Goal: Information Seeking & Learning: Check status

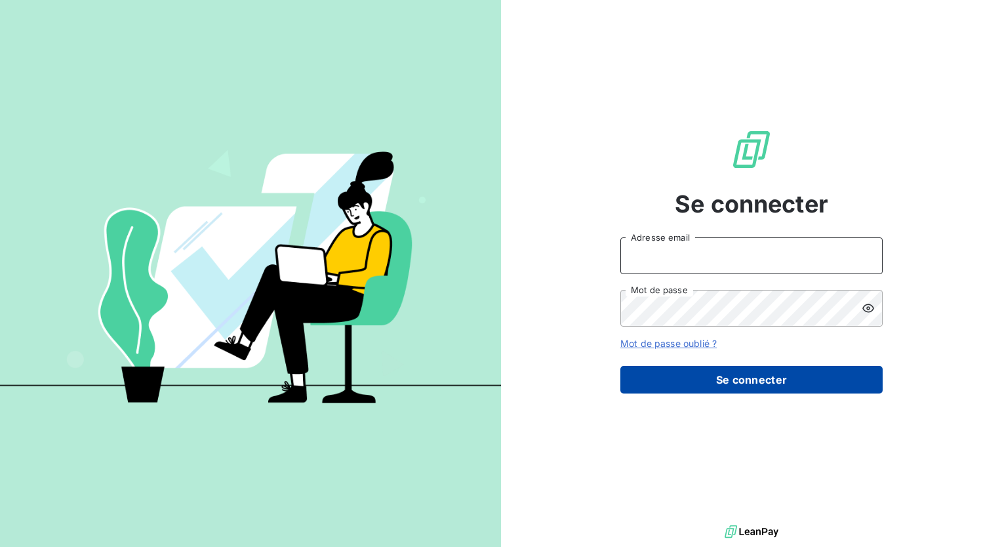
type input "[PERSON_NAME][EMAIL_ADDRESS][DOMAIN_NAME]"
click at [722, 387] on button "Se connecter" at bounding box center [752, 380] width 262 height 28
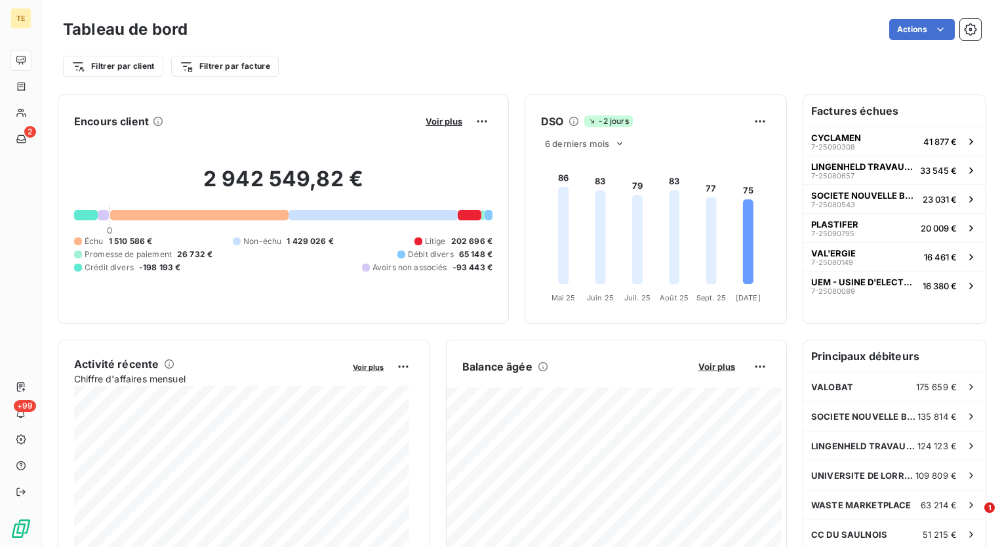
click at [837, 116] on h6 "Factures échues" at bounding box center [895, 110] width 182 height 31
click at [842, 357] on h6 "Principaux débiteurs" at bounding box center [895, 355] width 182 height 31
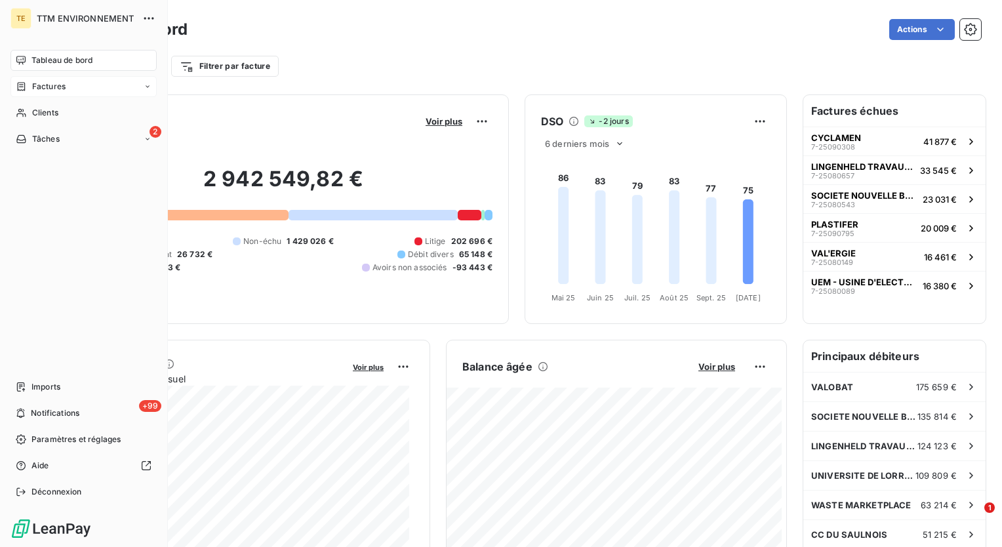
click at [38, 87] on span "Factures" at bounding box center [48, 87] width 33 height 12
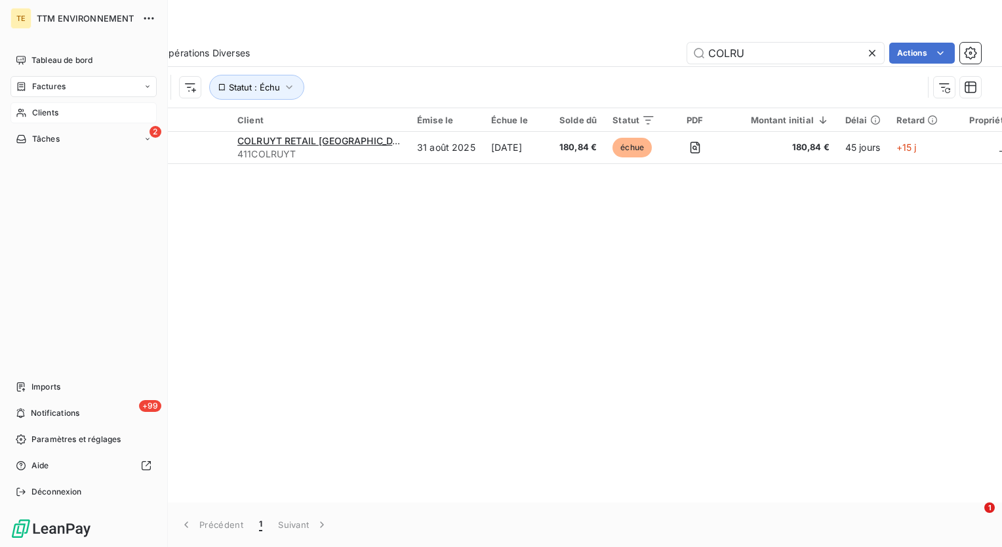
click at [41, 110] on span "Clients" at bounding box center [45, 113] width 26 height 12
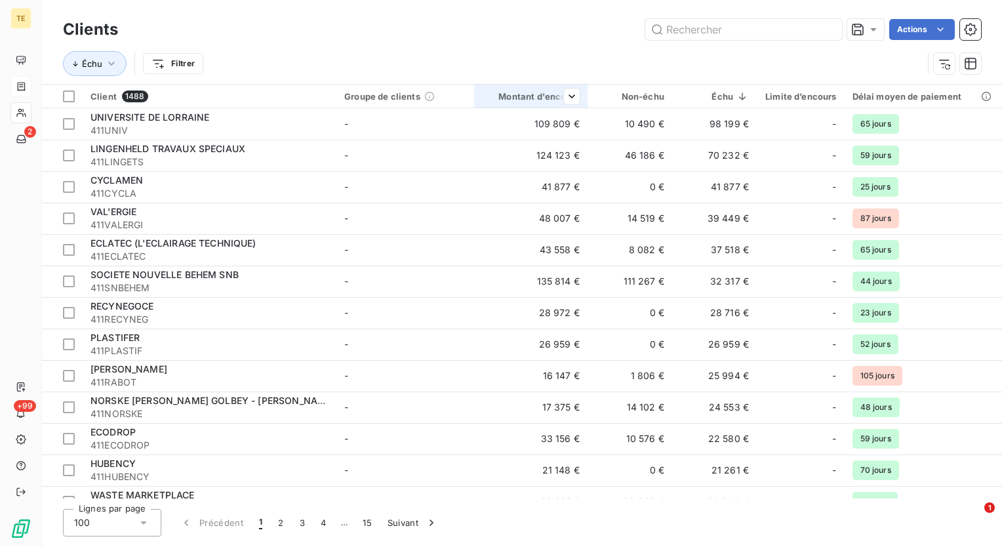
click at [543, 96] on div "Montant d'encours" at bounding box center [531, 96] width 98 height 10
click at [559, 96] on div at bounding box center [567, 97] width 26 height 16
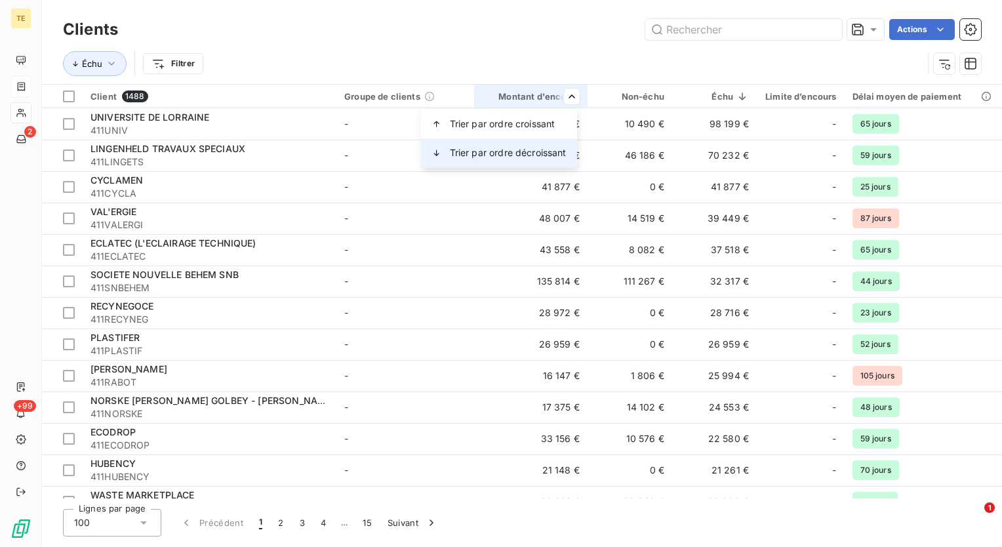
click at [529, 154] on span "Trier par ordre décroissant" at bounding box center [508, 152] width 117 height 13
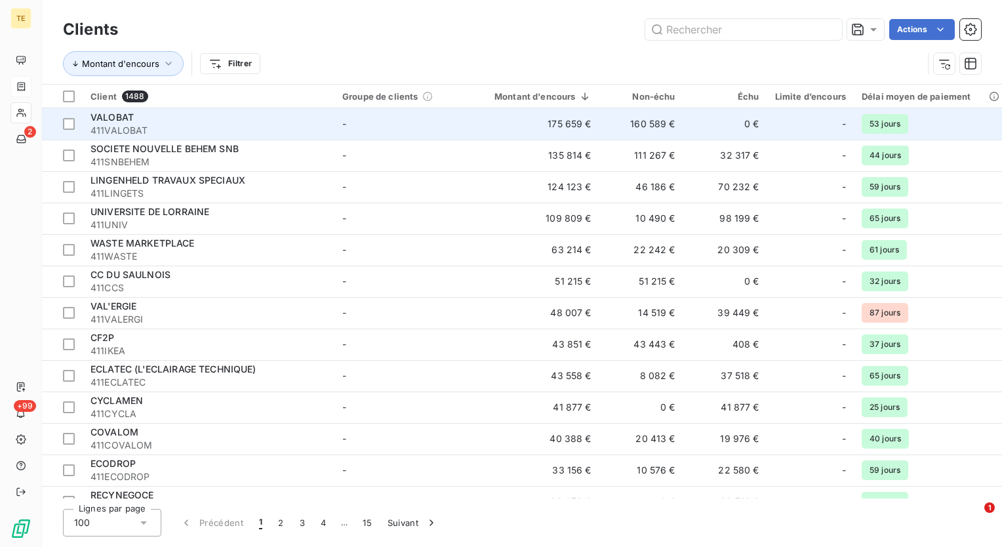
click at [569, 127] on td "175 659 €" at bounding box center [535, 123] width 129 height 31
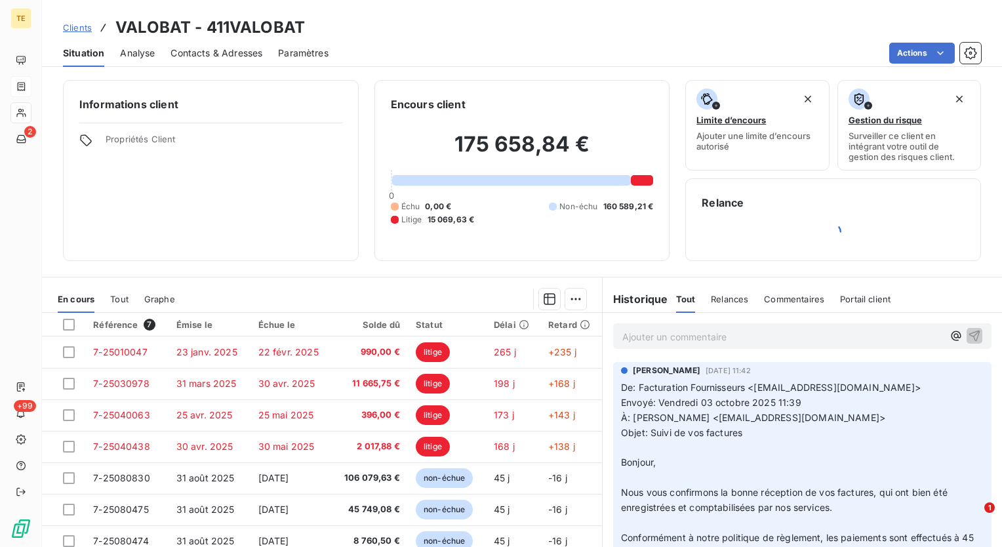
click at [603, 320] on div "Ajouter un commentaire ﻿" at bounding box center [802, 336] width 399 height 47
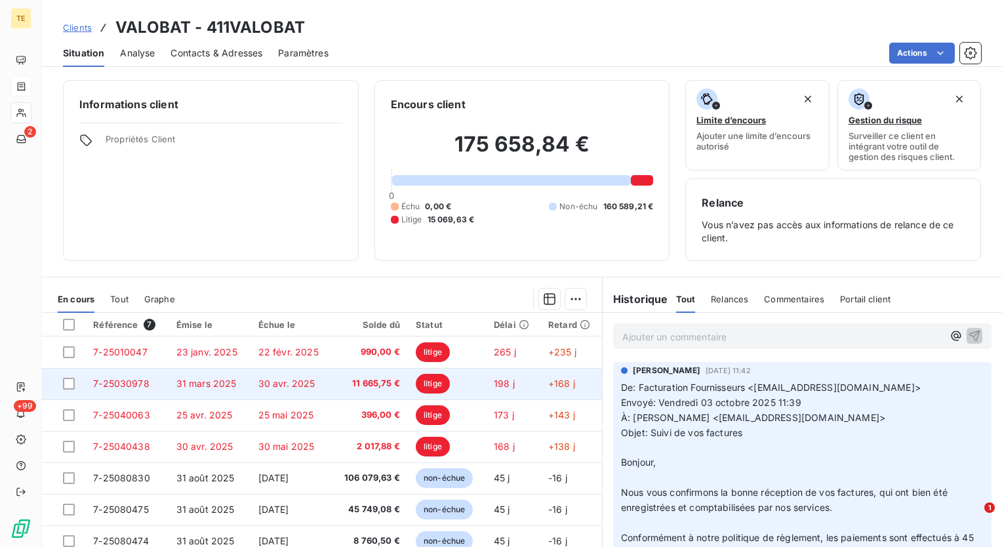
click at [354, 380] on span "11 665,75 €" at bounding box center [370, 383] width 60 height 13
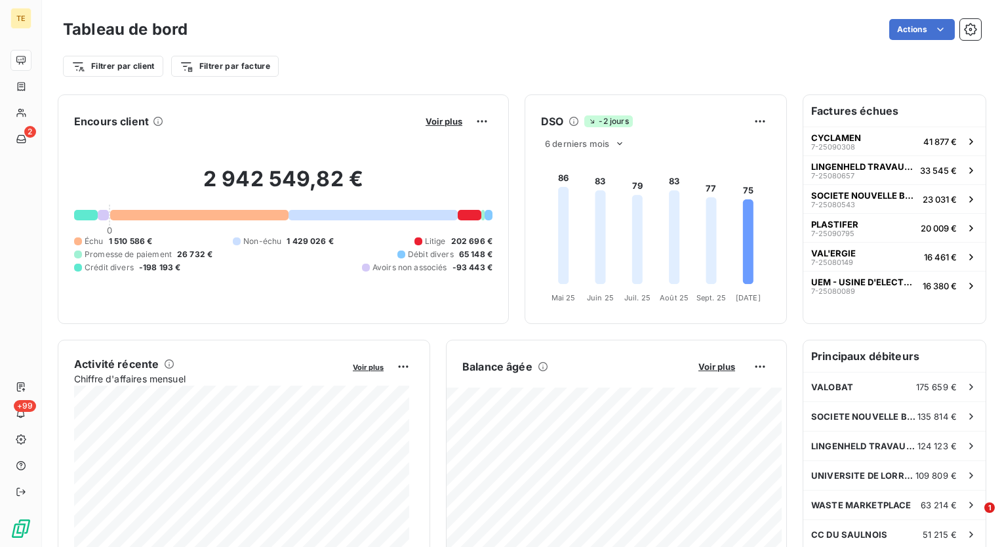
click at [439, 129] on div "Voir plus" at bounding box center [457, 121] width 71 height 21
click at [439, 125] on span "Voir plus" at bounding box center [444, 121] width 37 height 10
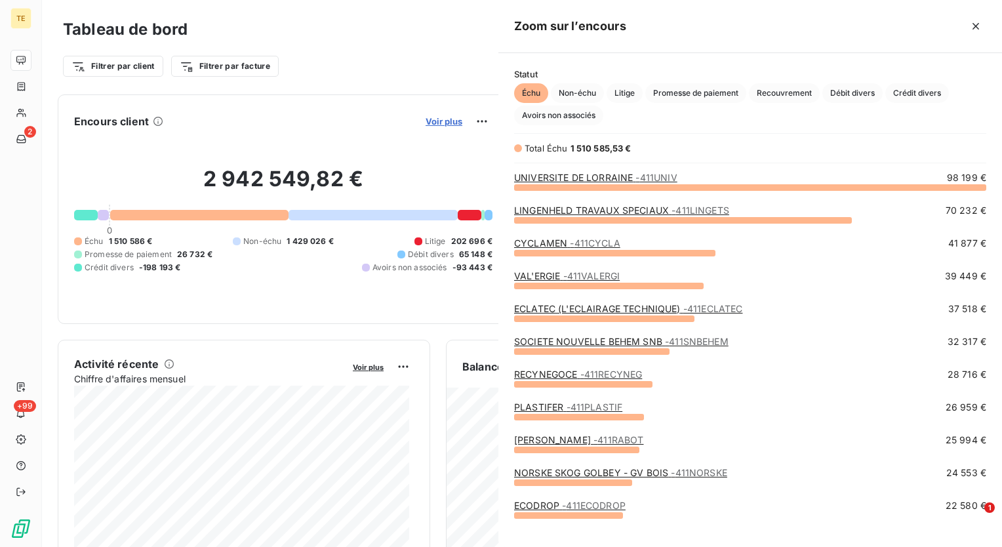
scroll to position [350, 493]
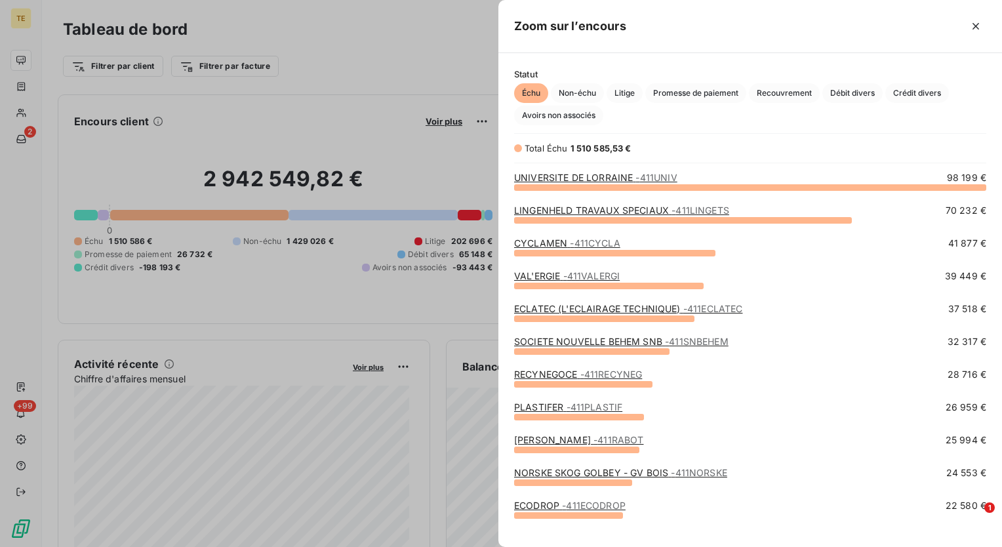
click at [445, 75] on div at bounding box center [501, 273] width 1002 height 547
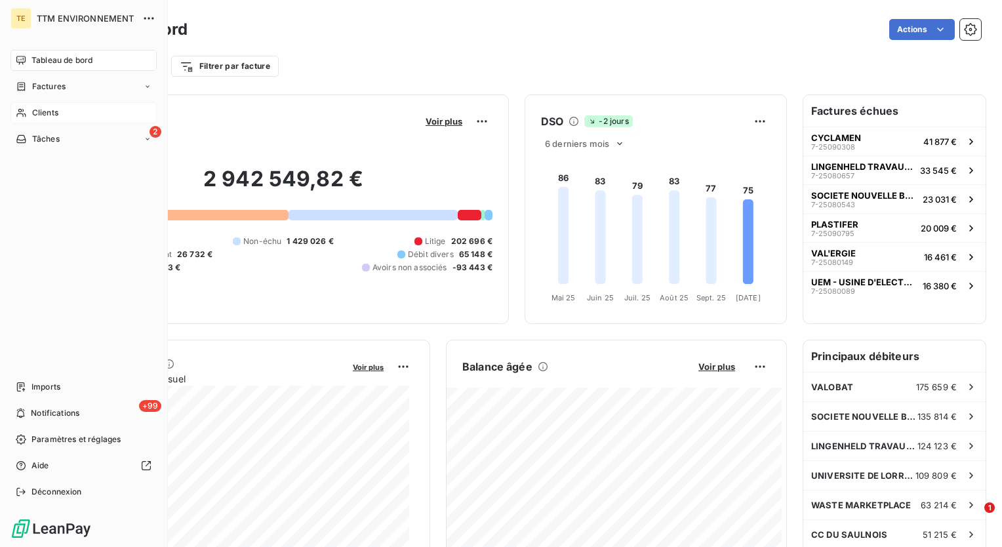
click at [34, 112] on span "Clients" at bounding box center [45, 113] width 26 height 12
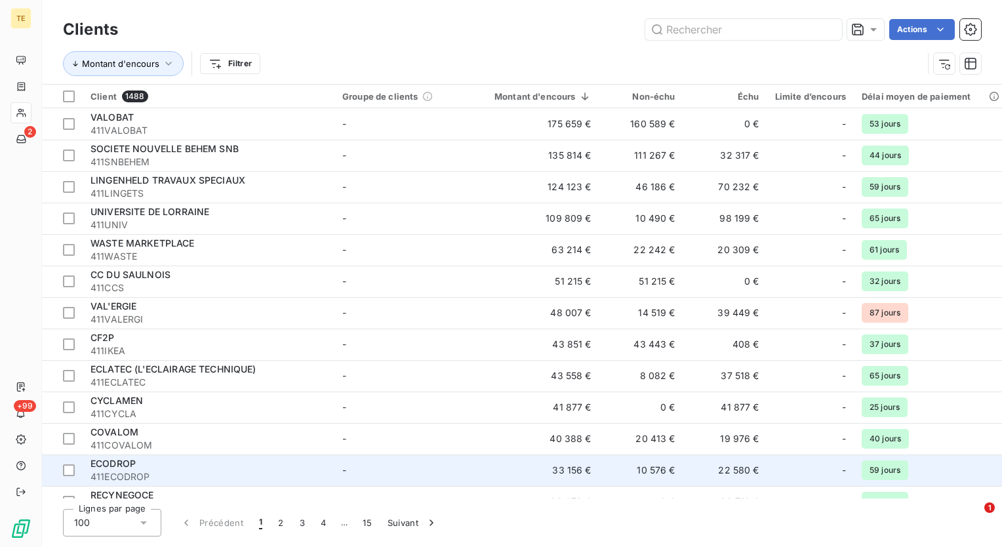
click at [138, 472] on span "411ECODROP" at bounding box center [209, 476] width 236 height 13
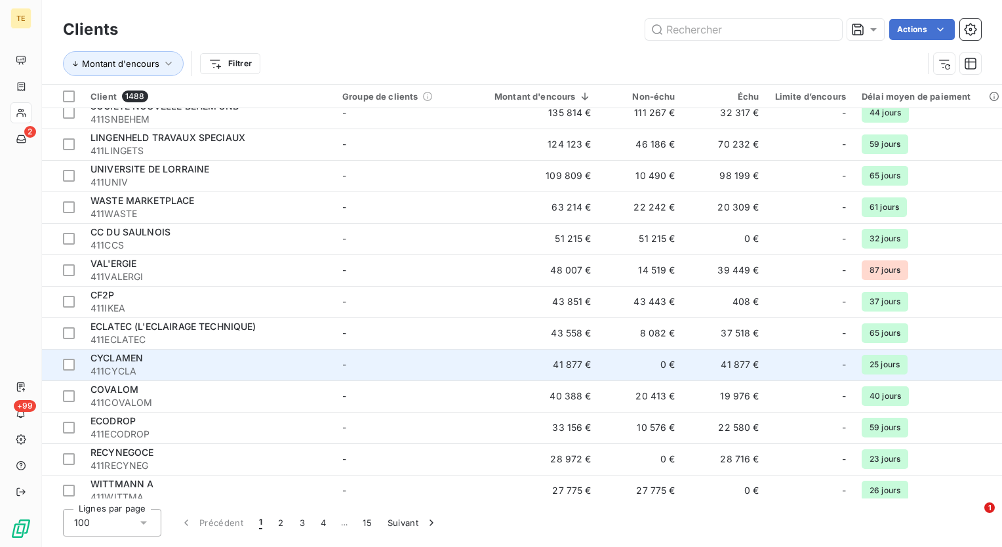
scroll to position [66, 0]
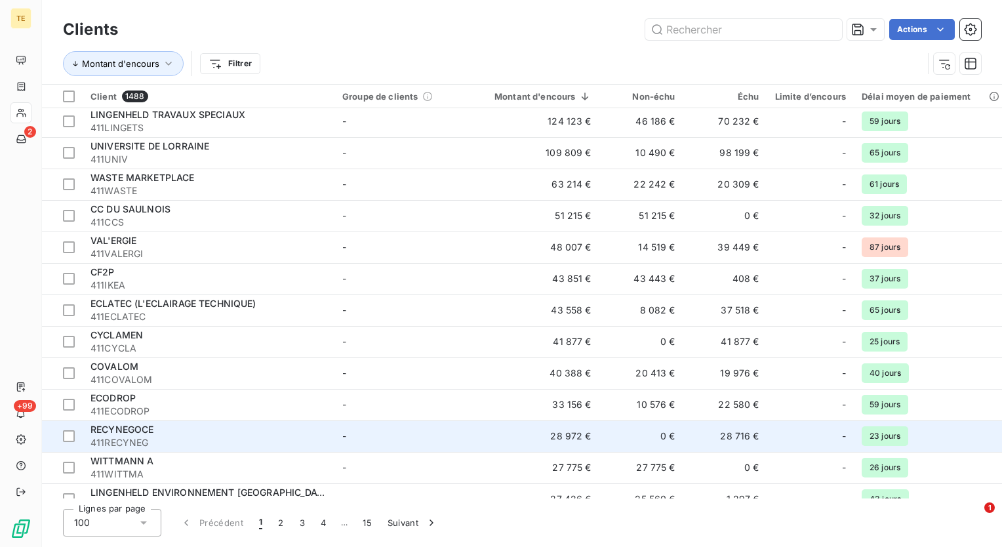
click at [732, 434] on td "28 716 €" at bounding box center [725, 435] width 84 height 31
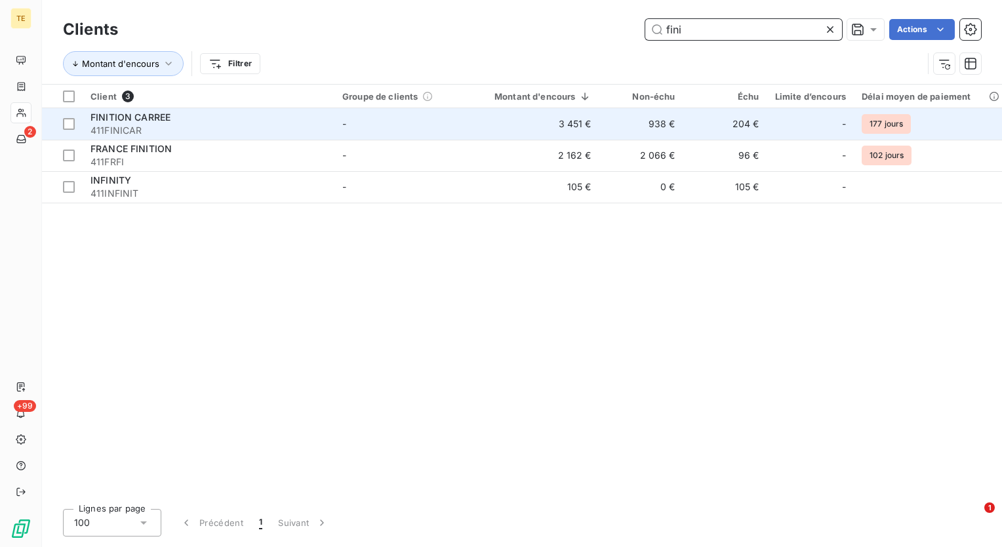
type input "fini"
click at [197, 124] on span "411FINICAR" at bounding box center [209, 130] width 236 height 13
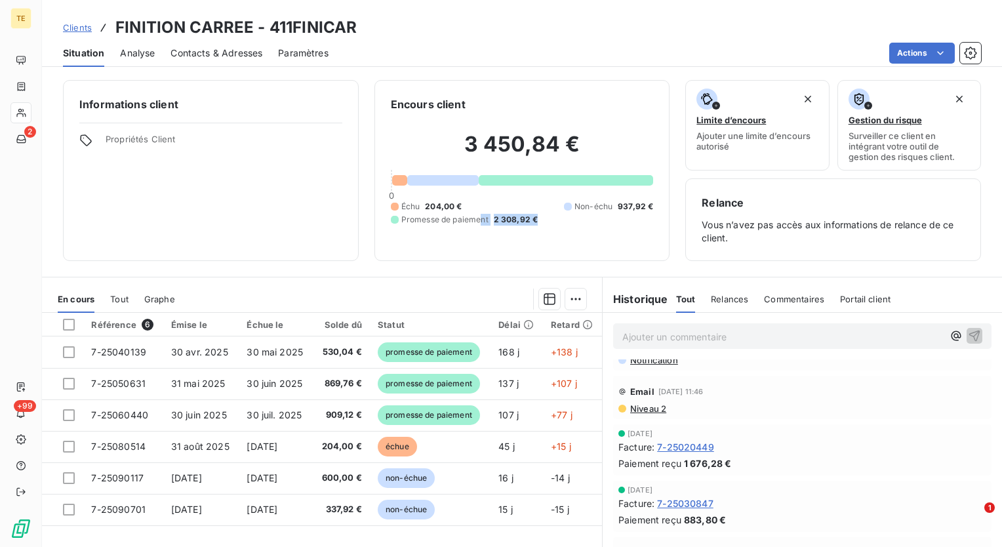
drag, startPoint x: 534, startPoint y: 222, endPoint x: 478, endPoint y: 219, distance: 56.5
click at [478, 219] on div "Échu 204,00 € Non-échu 937,92 € Promesse de paiement 2 308,92 €" at bounding box center [522, 213] width 263 height 25
drag, startPoint x: 478, startPoint y: 219, endPoint x: 542, endPoint y: 228, distance: 64.8
click at [542, 228] on div "3 450,84 € 0 Échu 204,00 € Non-échu 937,92 € Promesse de paiement 2 308,92 €" at bounding box center [522, 178] width 263 height 132
click at [669, 188] on div "Informations client Propriétés Client Encours client 3 450,84 € 0 Échu 204,00 €…" at bounding box center [522, 170] width 960 height 181
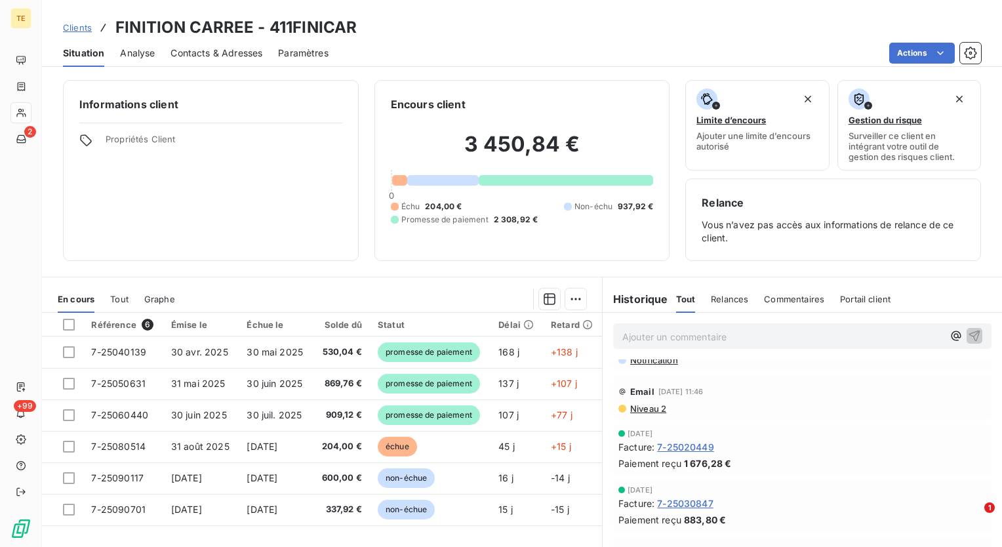
click at [670, 148] on div "Informations client Propriétés Client Encours client 3 450,84 € 0 Échu 204,00 €…" at bounding box center [522, 170] width 960 height 181
click at [663, 254] on div "Informations client Propriétés Client Encours client 3 450,84 € 0 Échu 204,00 €…" at bounding box center [522, 170] width 960 height 181
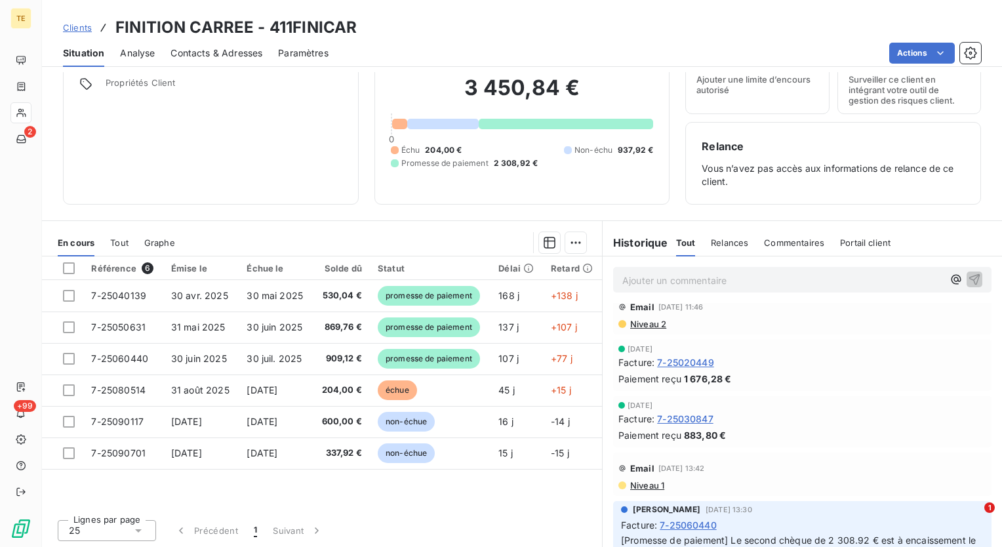
scroll to position [277, 0]
click at [580, 489] on div "Référence 6 Émise le Échue le Solde dû Statut Délai Retard 7-25040139 [DATE] [D…" at bounding box center [322, 382] width 560 height 253
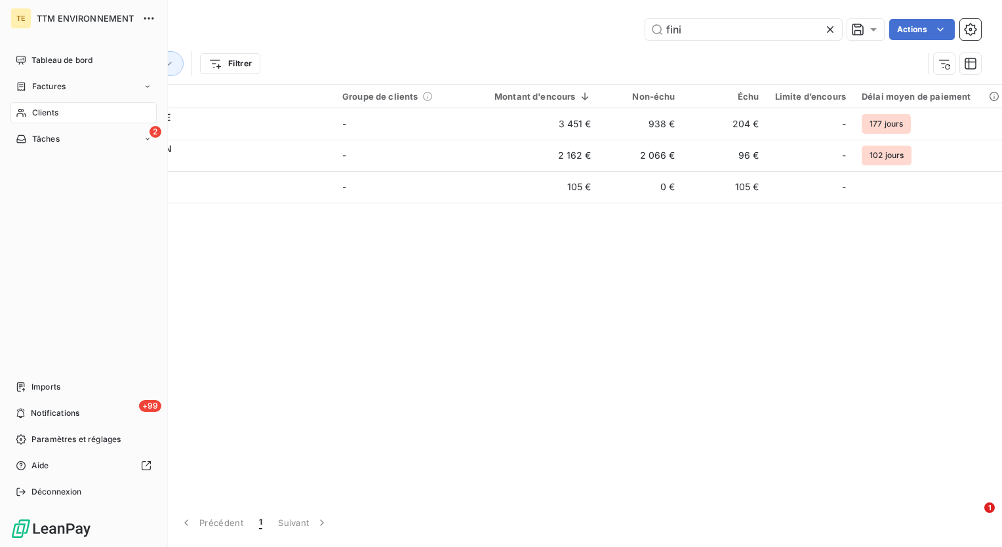
click at [49, 104] on div "Clients" at bounding box center [83, 112] width 146 height 21
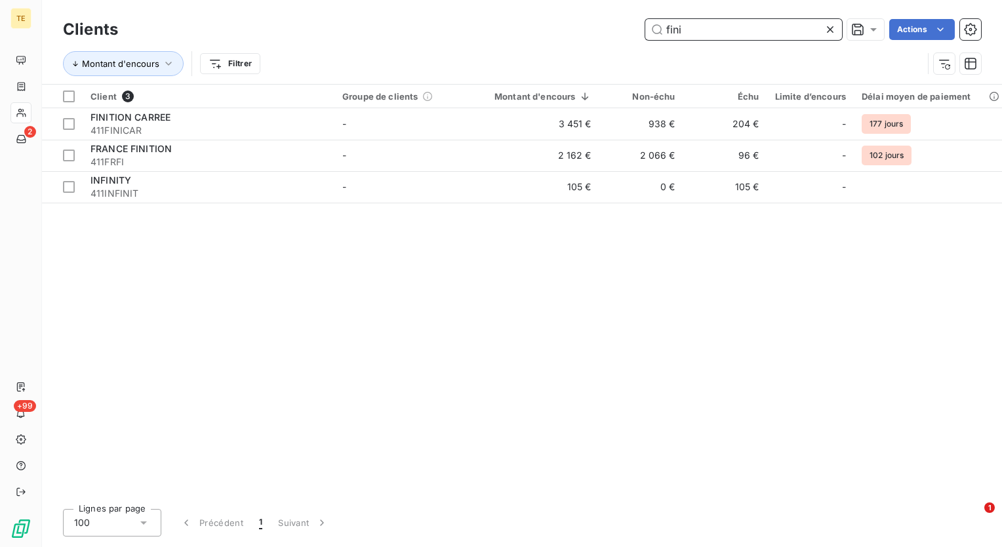
drag, startPoint x: 695, startPoint y: 37, endPoint x: 596, endPoint y: 26, distance: 100.3
click at [596, 26] on div "fini Actions" at bounding box center [557, 29] width 847 height 21
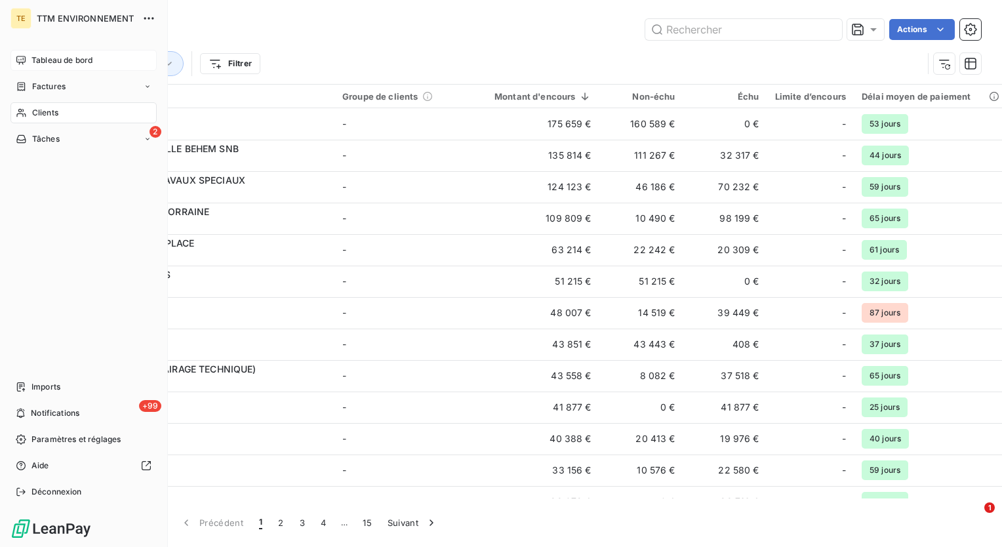
click at [49, 60] on span "Tableau de bord" at bounding box center [61, 60] width 61 height 12
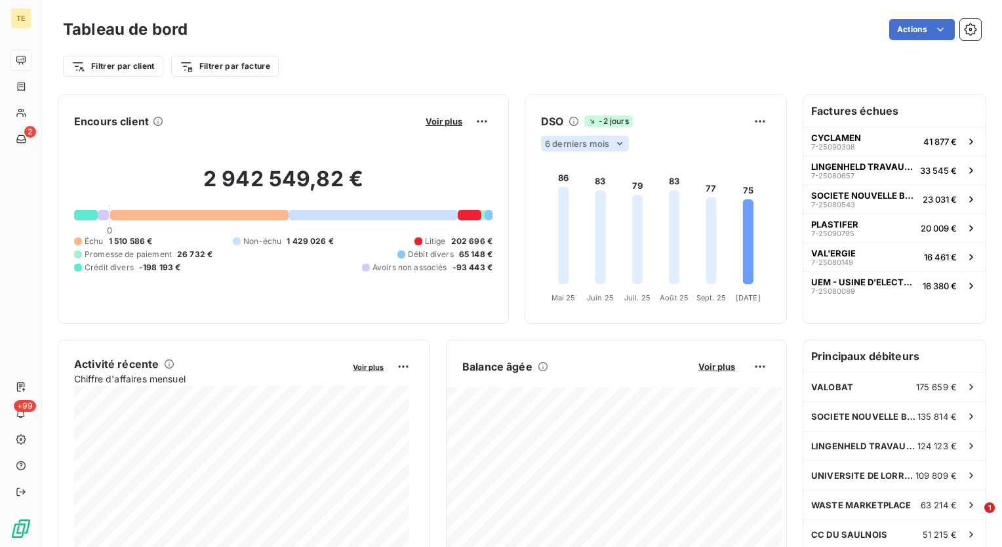
click at [615, 147] on icon at bounding box center [620, 143] width 10 height 10
click at [577, 191] on li "12" at bounding box center [587, 195] width 87 height 24
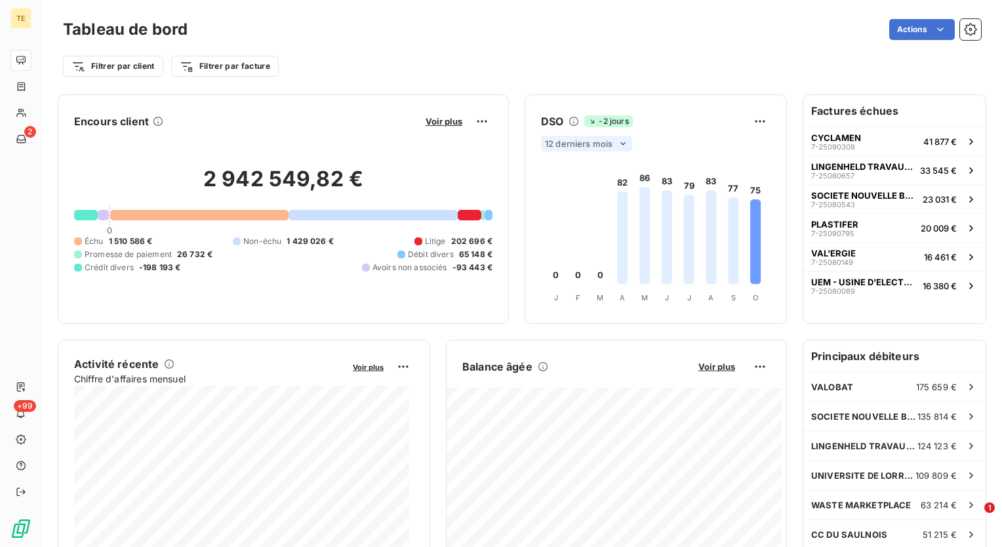
click at [786, 230] on div "Encours client Voir plus 2 942 549,82 € 0 Échu 1 510 586 € Non-échu 1 429 026 €…" at bounding box center [522, 516] width 960 height 859
click at [786, 287] on div "Encours client Voir plus 2 942 549,82 € 0 Échu 1 510 586 € Non-échu 1 429 026 €…" at bounding box center [522, 516] width 960 height 859
click at [839, 359] on h6 "Principaux débiteurs" at bounding box center [895, 355] width 182 height 31
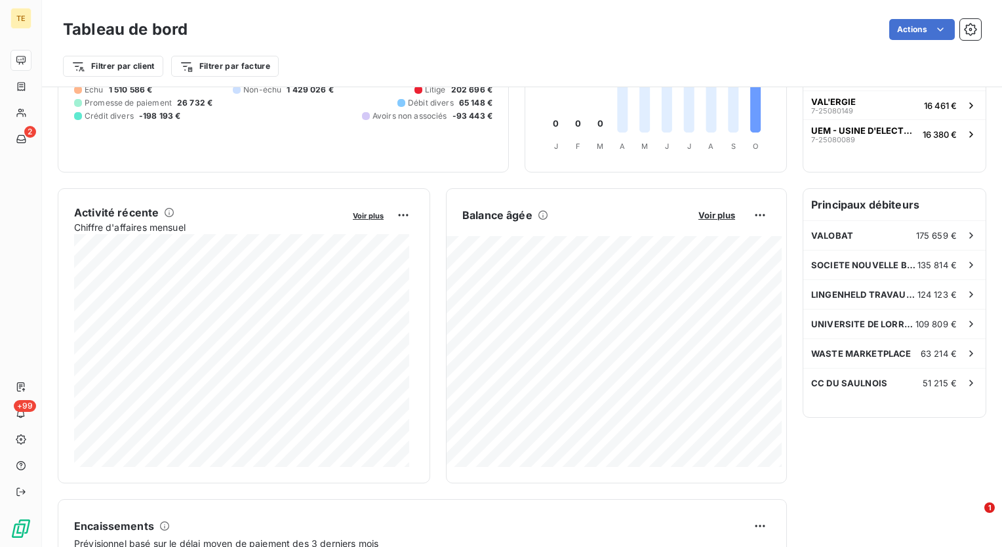
scroll to position [198, 0]
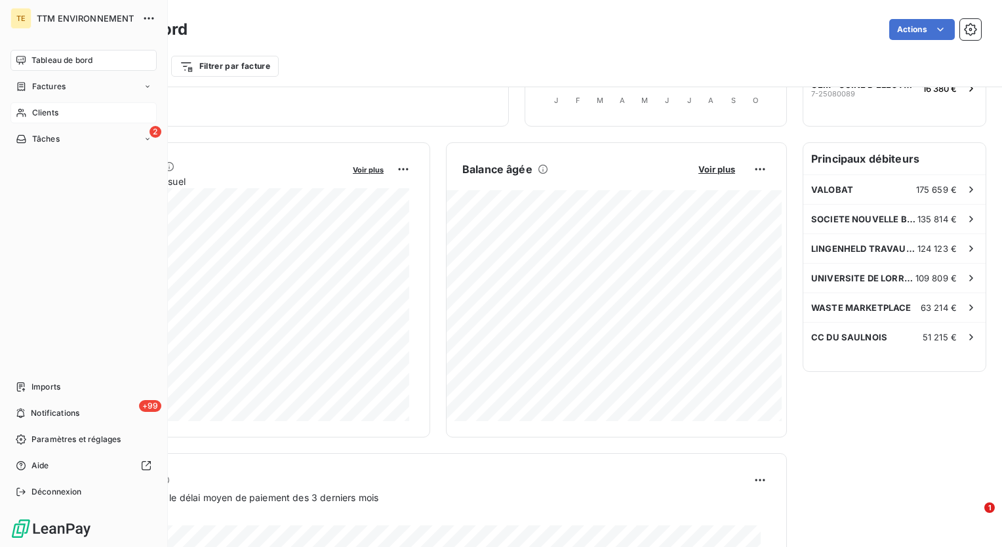
click at [45, 116] on span "Clients" at bounding box center [45, 113] width 26 height 12
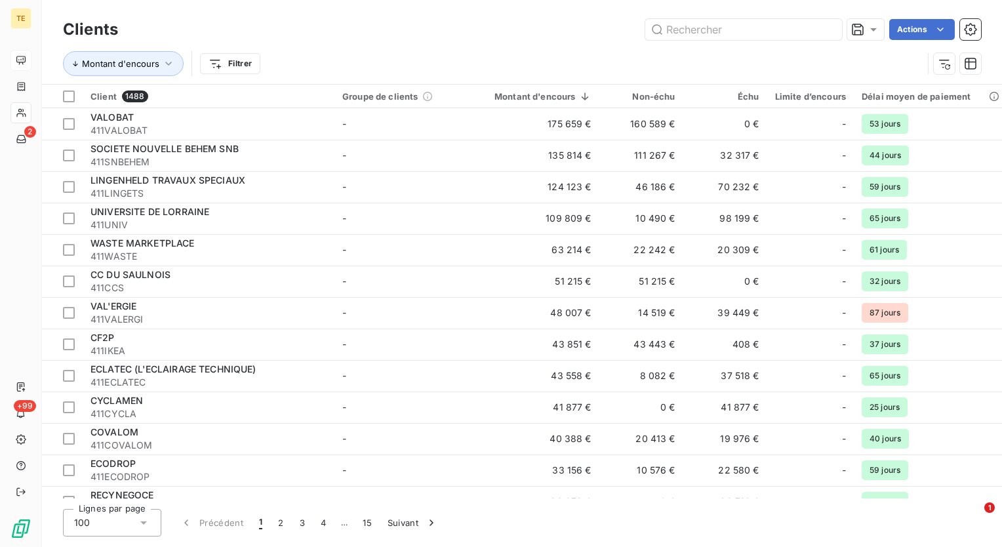
click at [483, 65] on div "Montant d'encours Filtrer" at bounding box center [493, 63] width 860 height 25
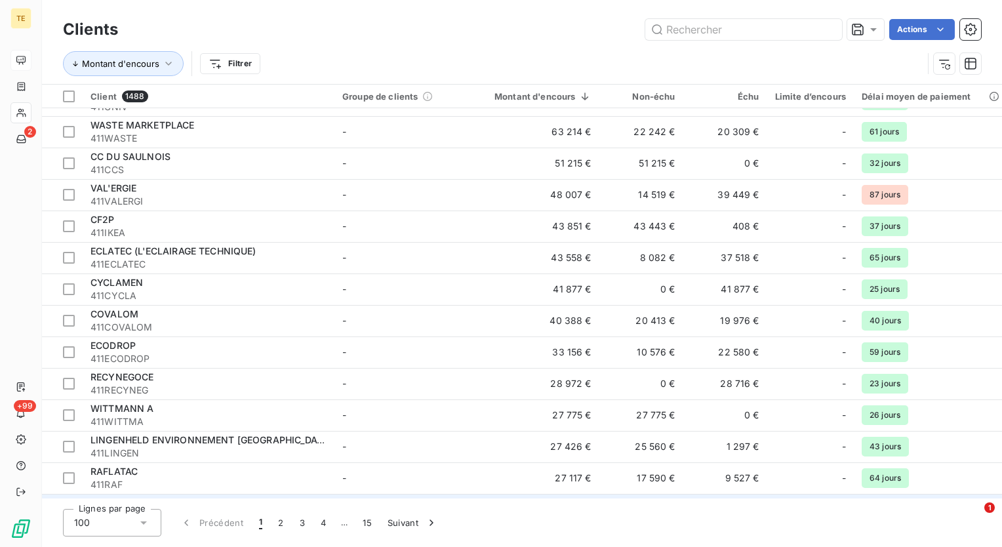
scroll to position [197, 0]
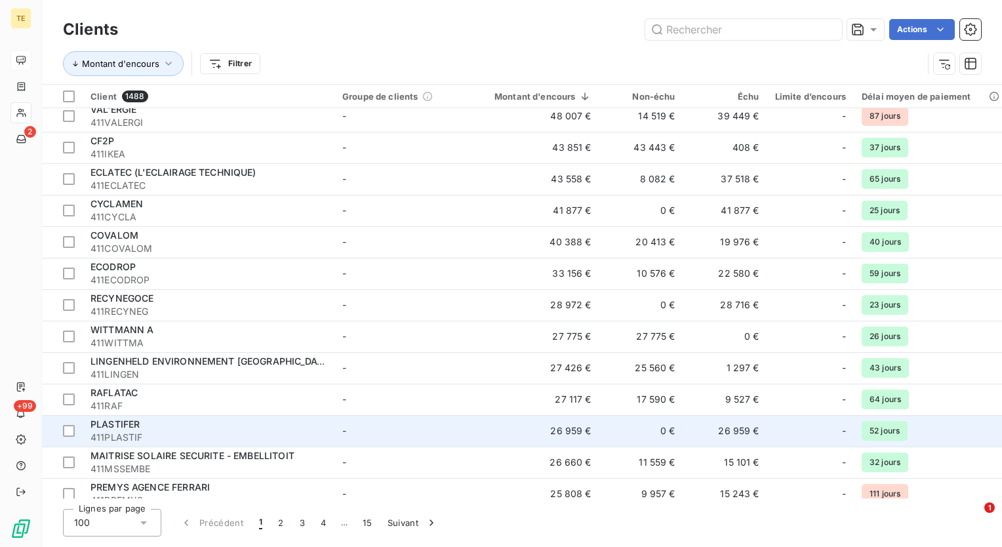
click at [169, 434] on span "411PLASTIF" at bounding box center [209, 437] width 236 height 13
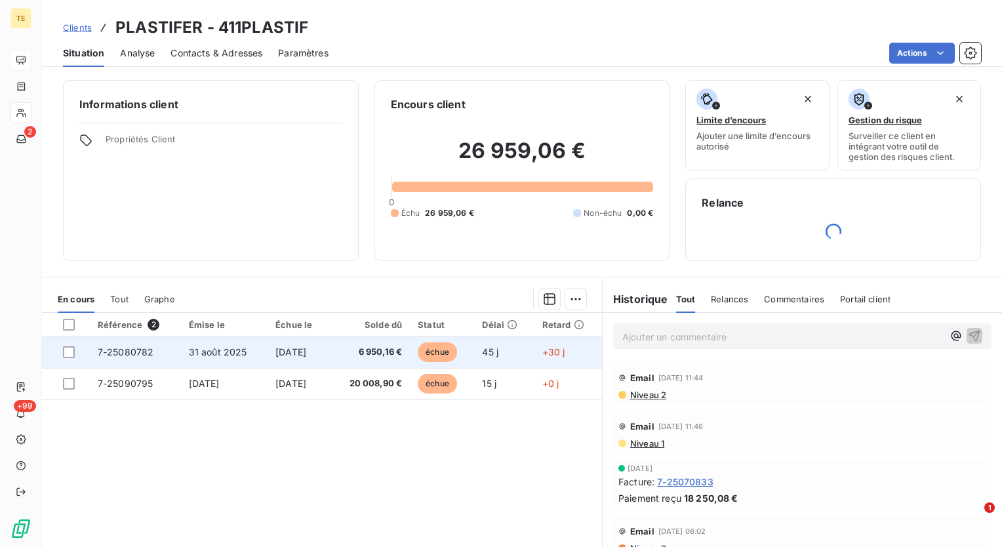
click at [383, 349] on span "6 950,16 €" at bounding box center [369, 352] width 65 height 13
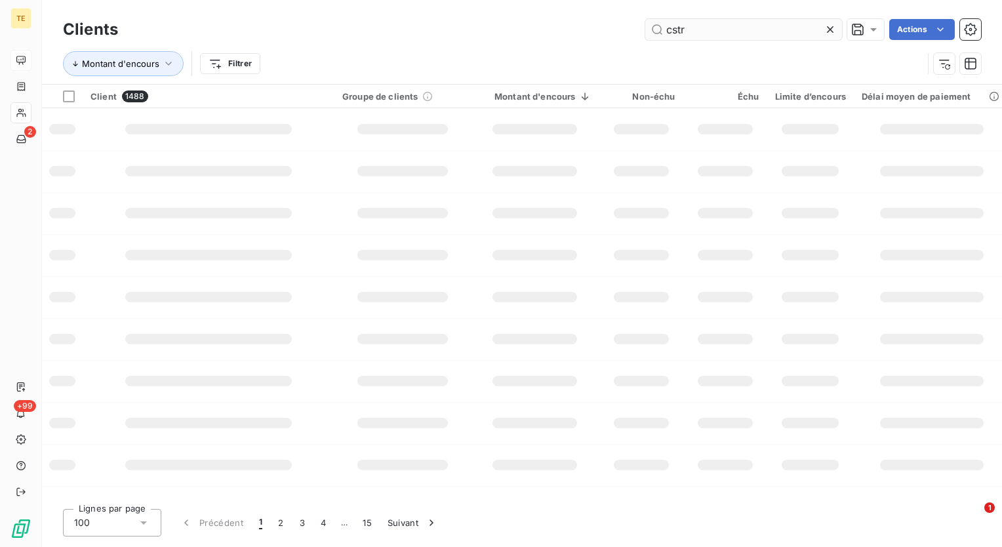
type input "cstr"
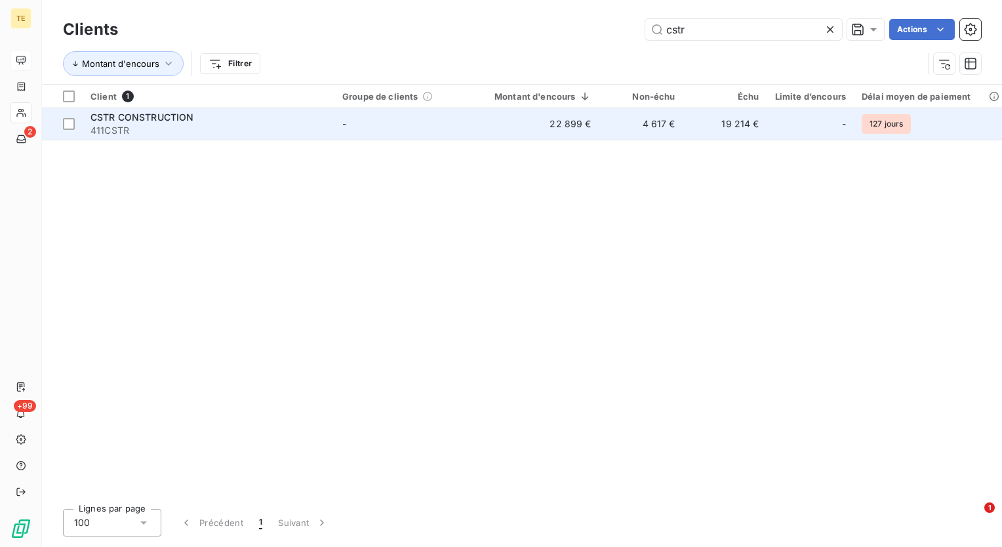
click at [717, 124] on td "19 214 €" at bounding box center [725, 123] width 84 height 31
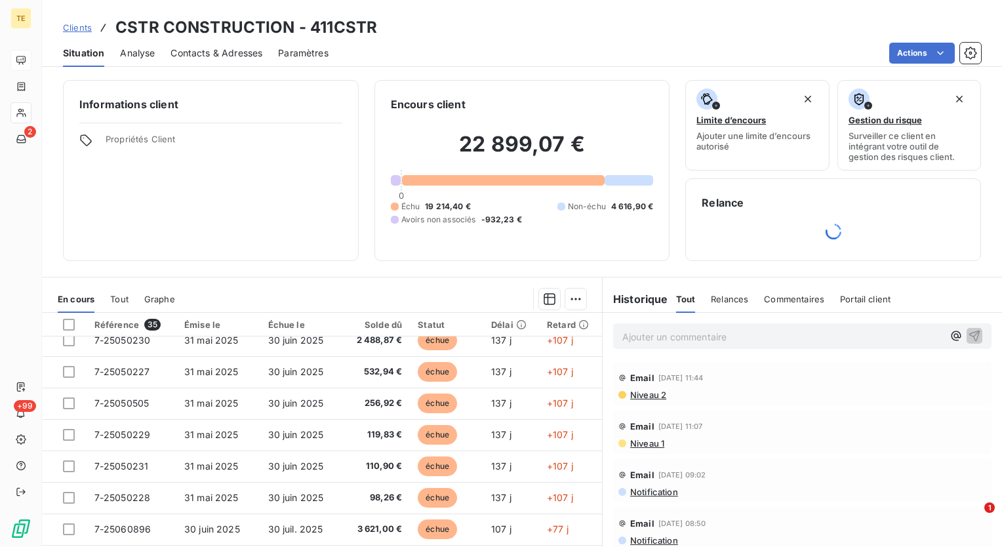
scroll to position [66, 0]
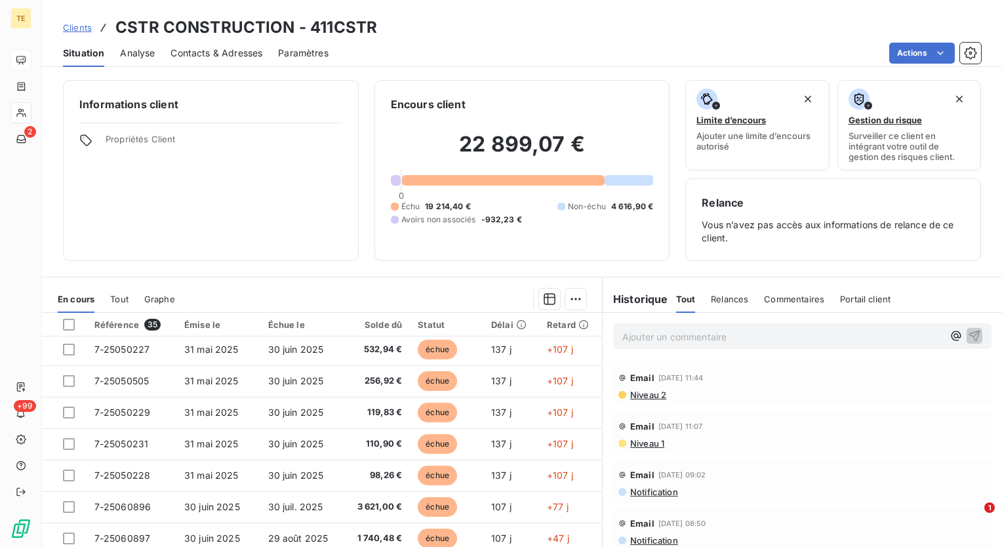
click at [847, 497] on div "Notification" at bounding box center [803, 492] width 368 height 10
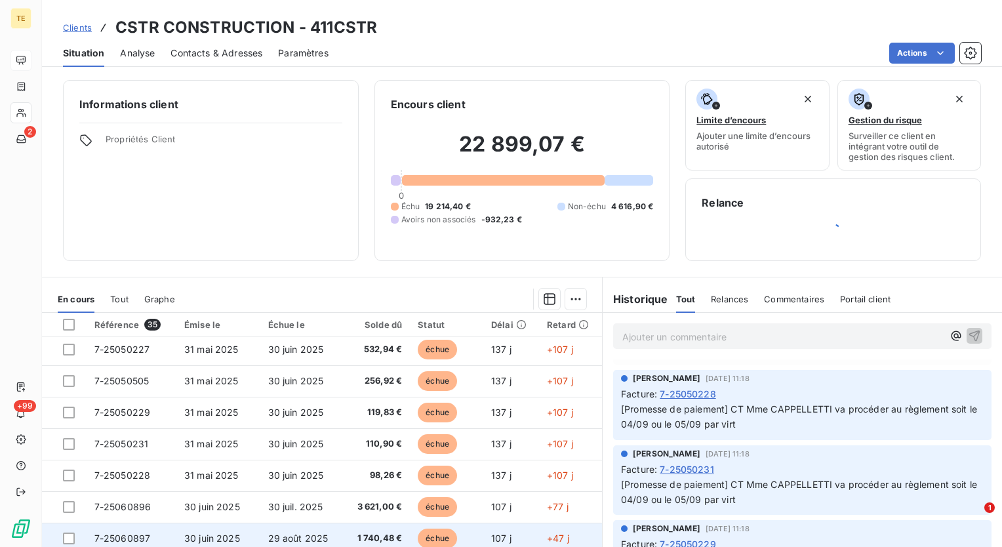
scroll to position [750, 0]
